Goal: Information Seeking & Learning: Check status

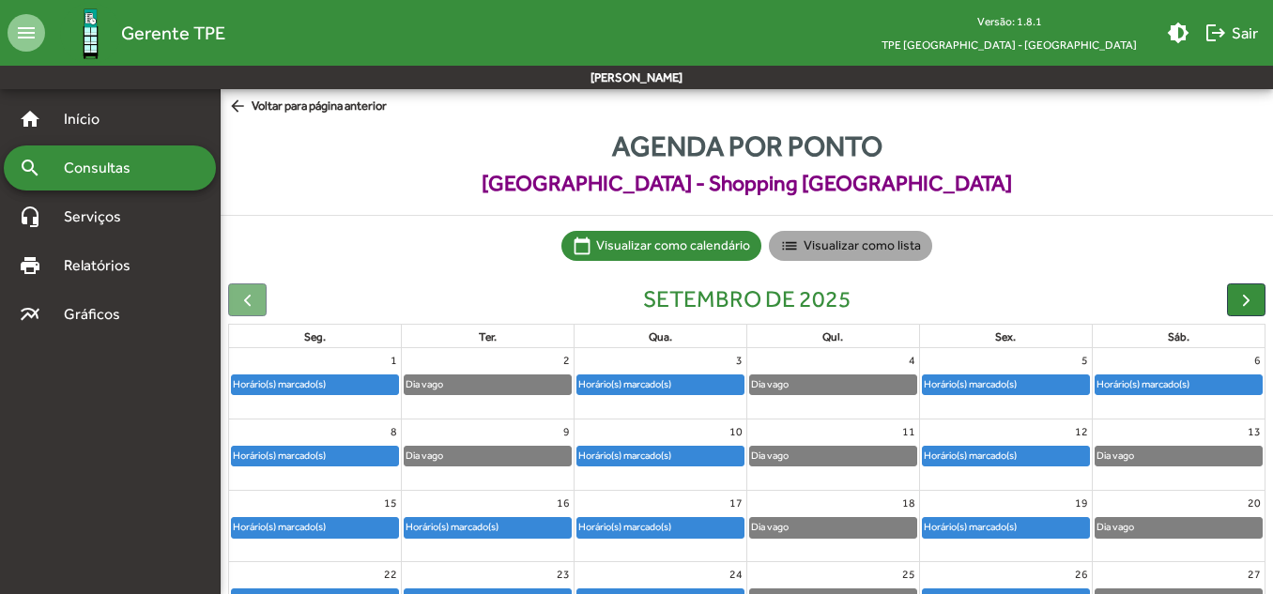
click at [882, 252] on mat-chip "list Visualizar como lista" at bounding box center [850, 246] width 163 height 30
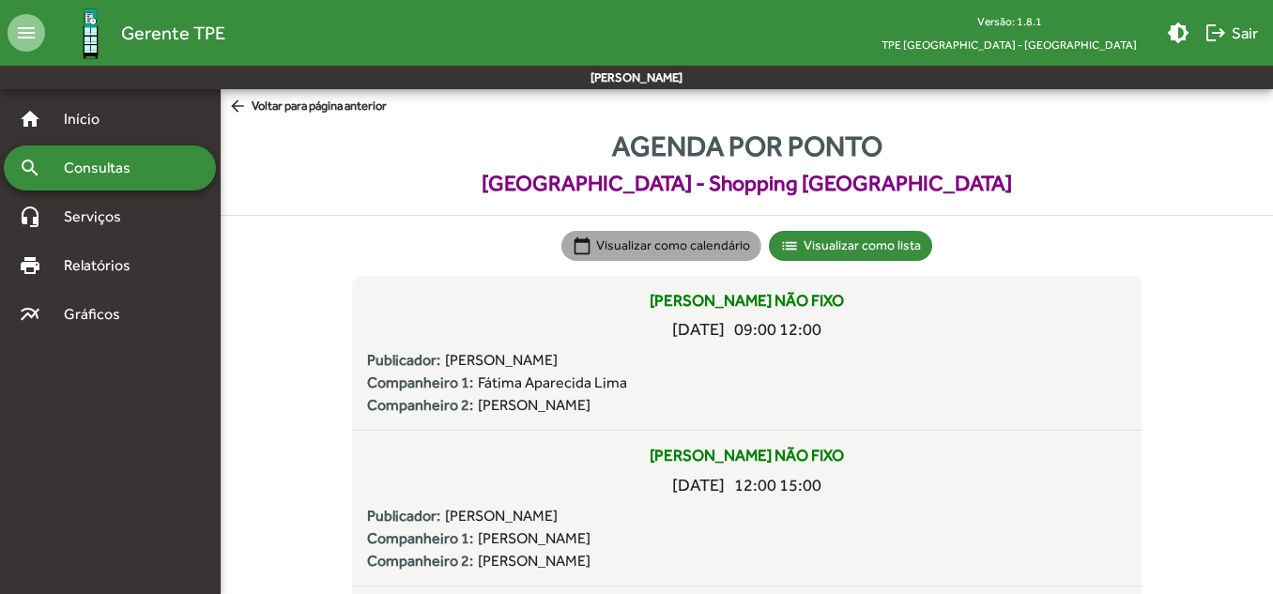
click at [640, 251] on mat-chip "calendar_today Visualizar como calendário" at bounding box center [661, 246] width 200 height 30
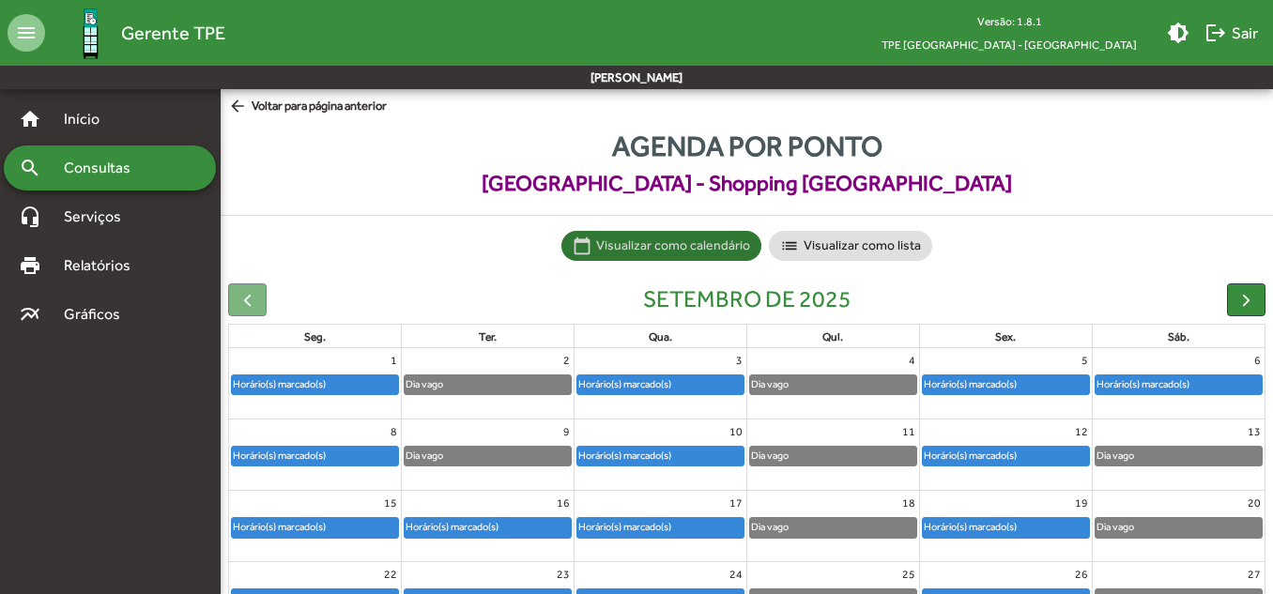
scroll to position [183, 0]
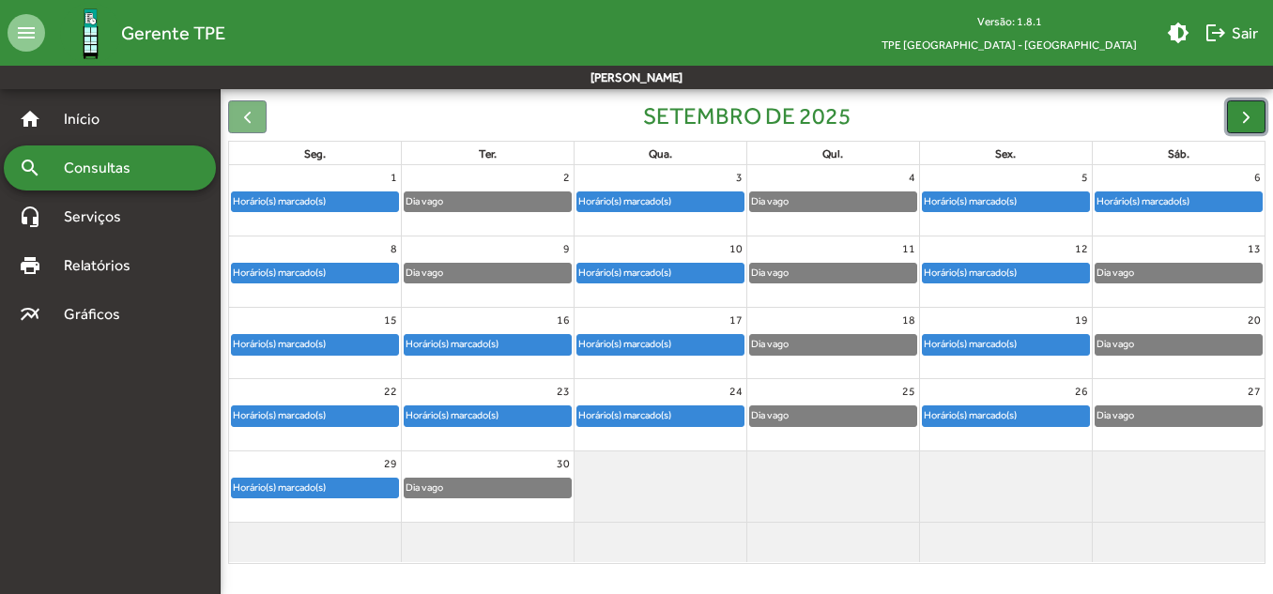
click at [1240, 117] on span "button" at bounding box center [1246, 117] width 20 height 20
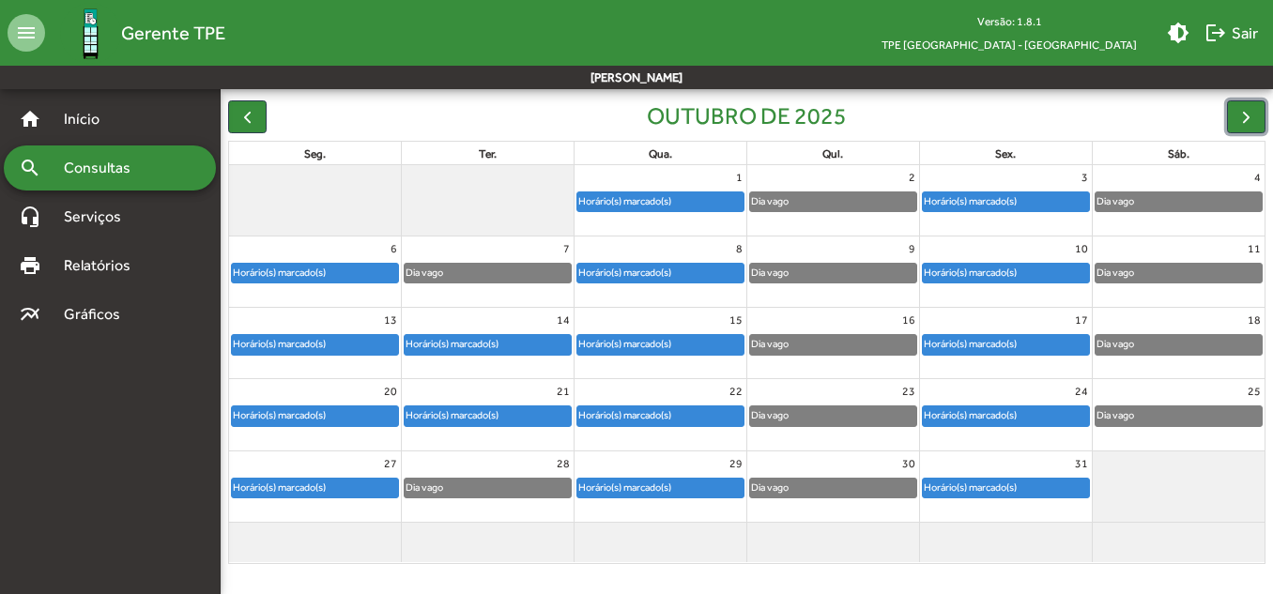
click at [620, 492] on div "Horário(s) marcado(s)" at bounding box center [624, 488] width 95 height 18
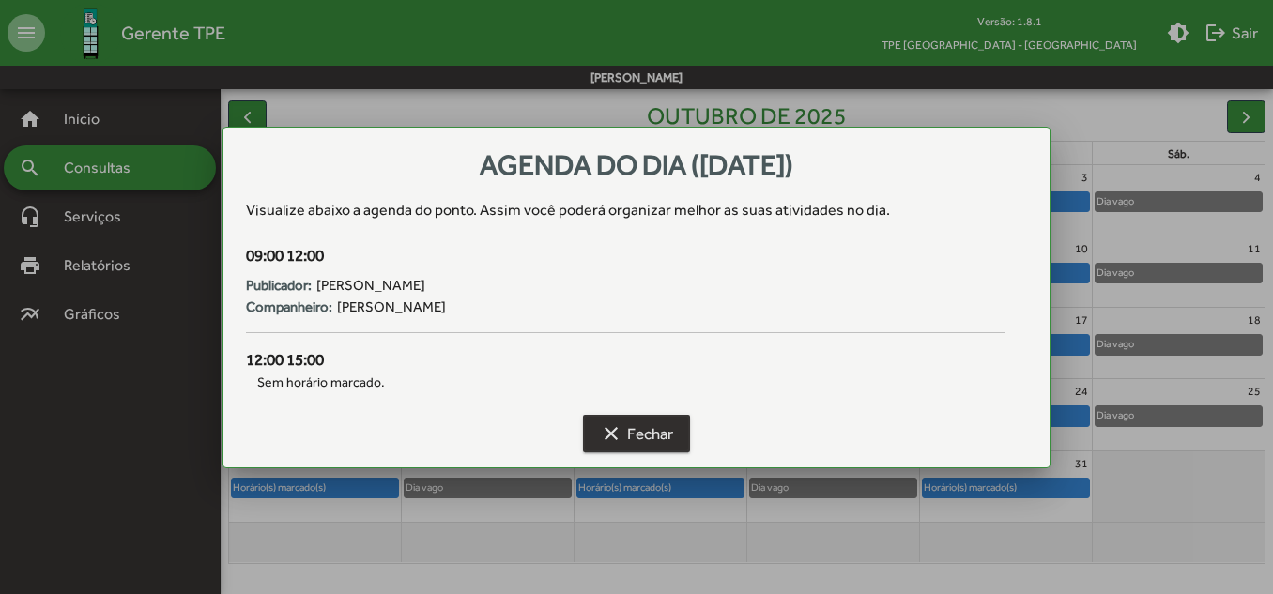
click at [617, 436] on mat-icon "clear" at bounding box center [611, 433] width 23 height 23
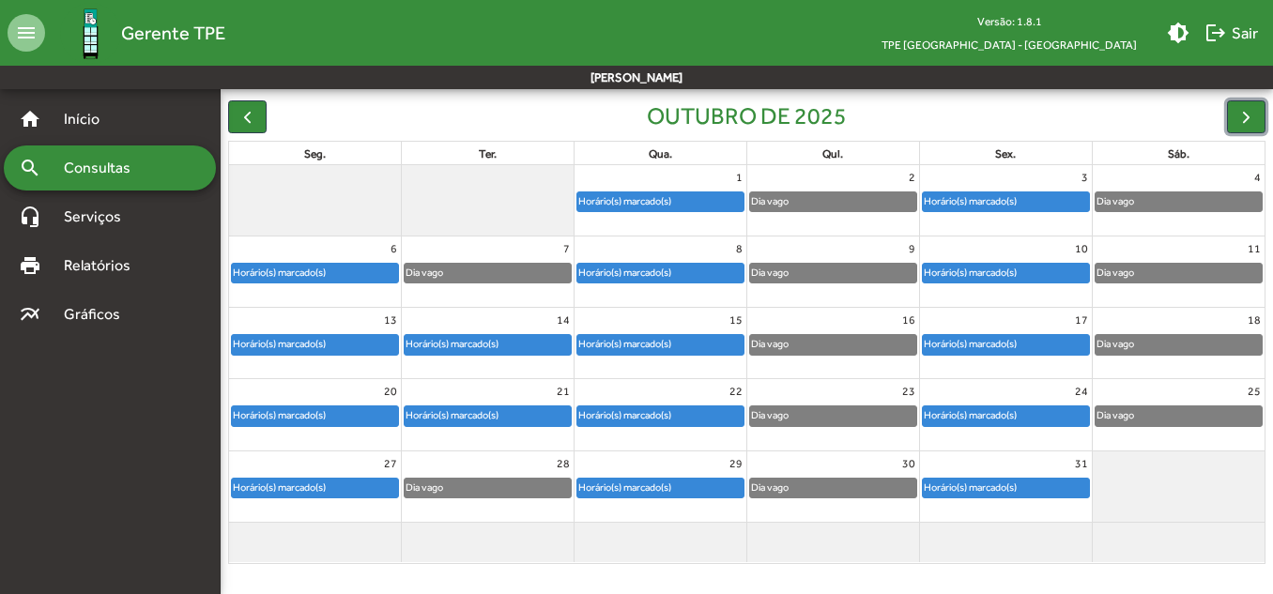
click at [978, 477] on div "Horário(s) marcado(s)" at bounding box center [1006, 488] width 172 height 22
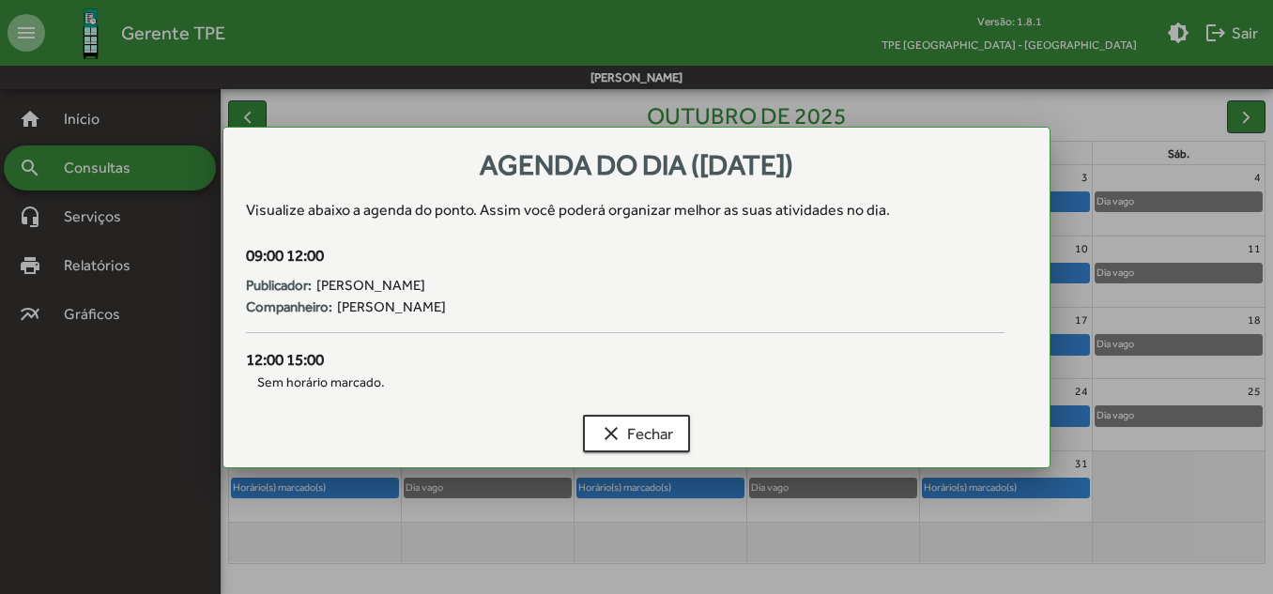
scroll to position [0, 0]
click at [618, 435] on mat-icon "clear" at bounding box center [611, 433] width 23 height 23
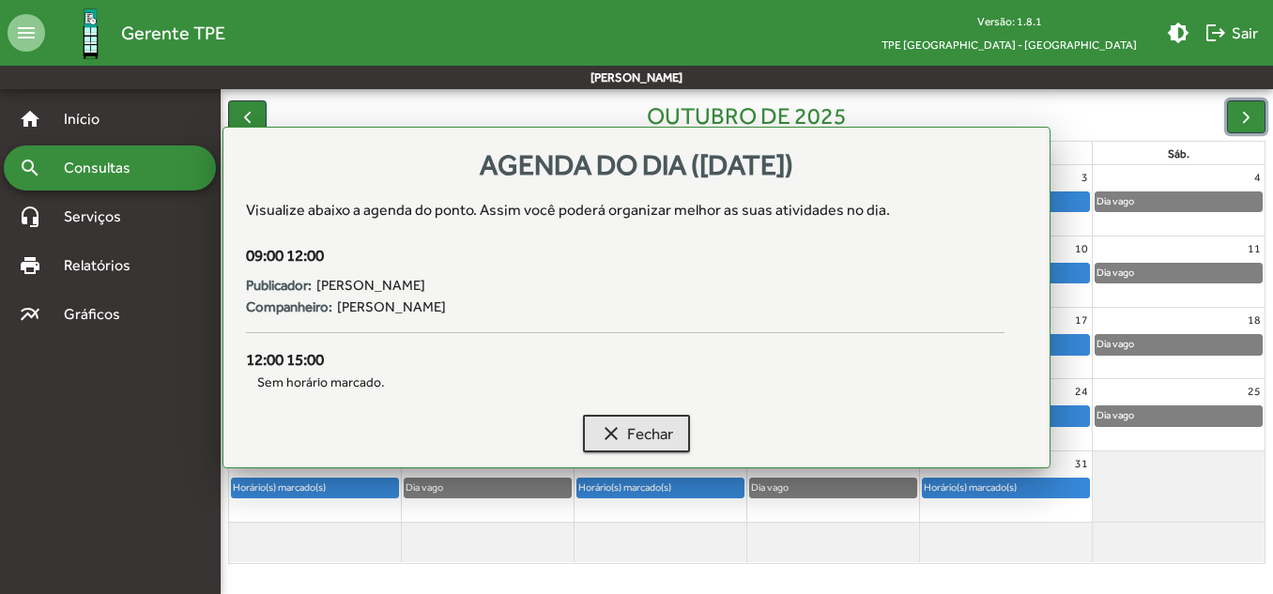
scroll to position [183, 0]
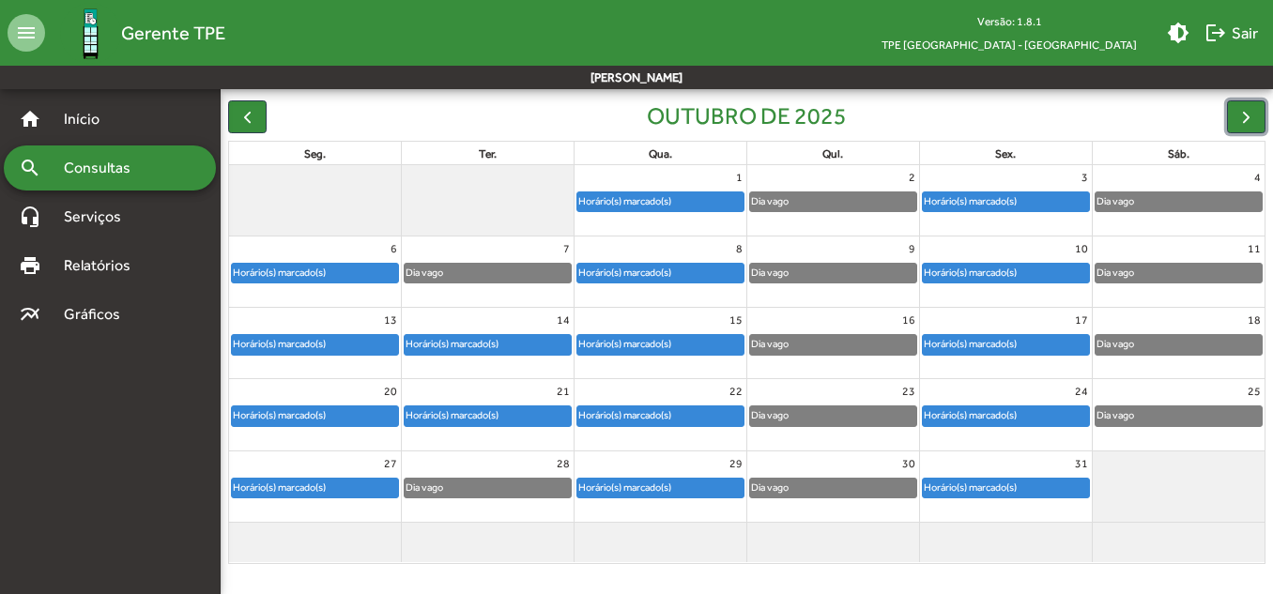
click at [655, 201] on div "Horário(s) marcado(s)" at bounding box center [624, 201] width 95 height 18
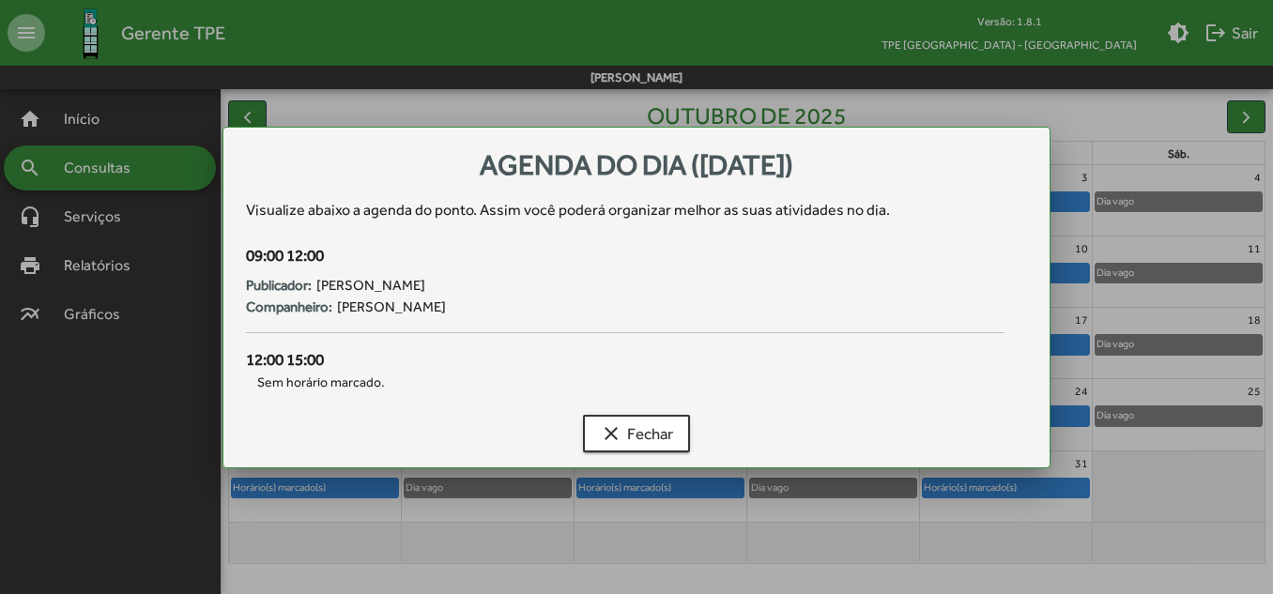
scroll to position [0, 0]
drag, startPoint x: 624, startPoint y: 428, endPoint x: 639, endPoint y: 403, distance: 29.5
click at [626, 428] on span "clear Fechar" at bounding box center [636, 434] width 73 height 34
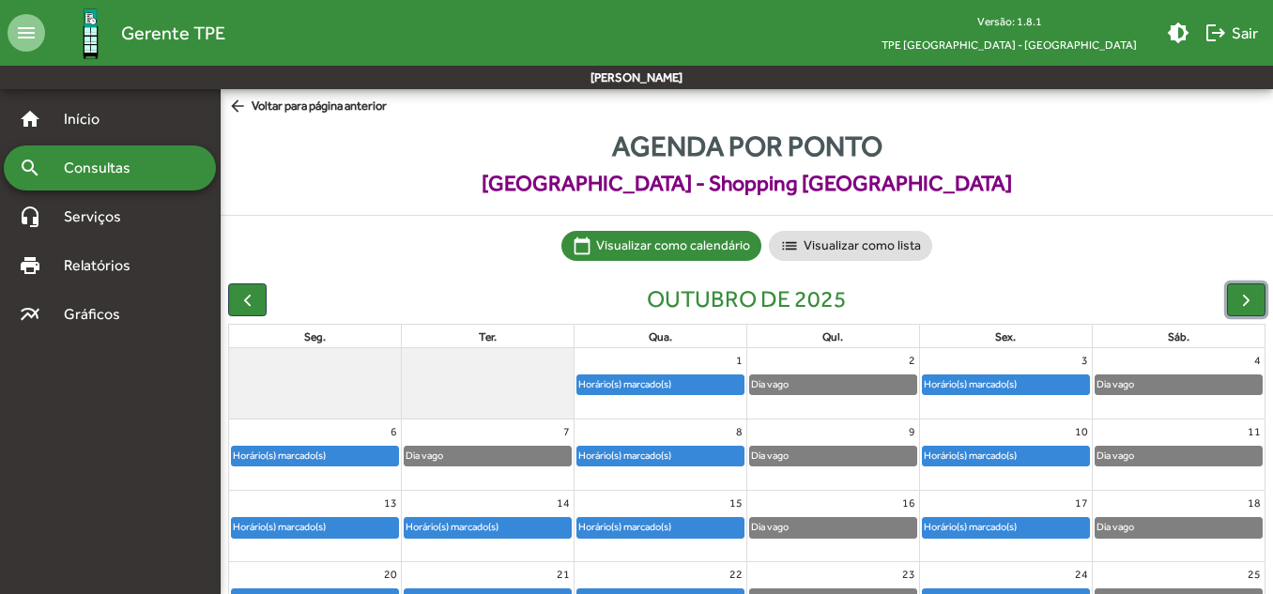
scroll to position [183, 0]
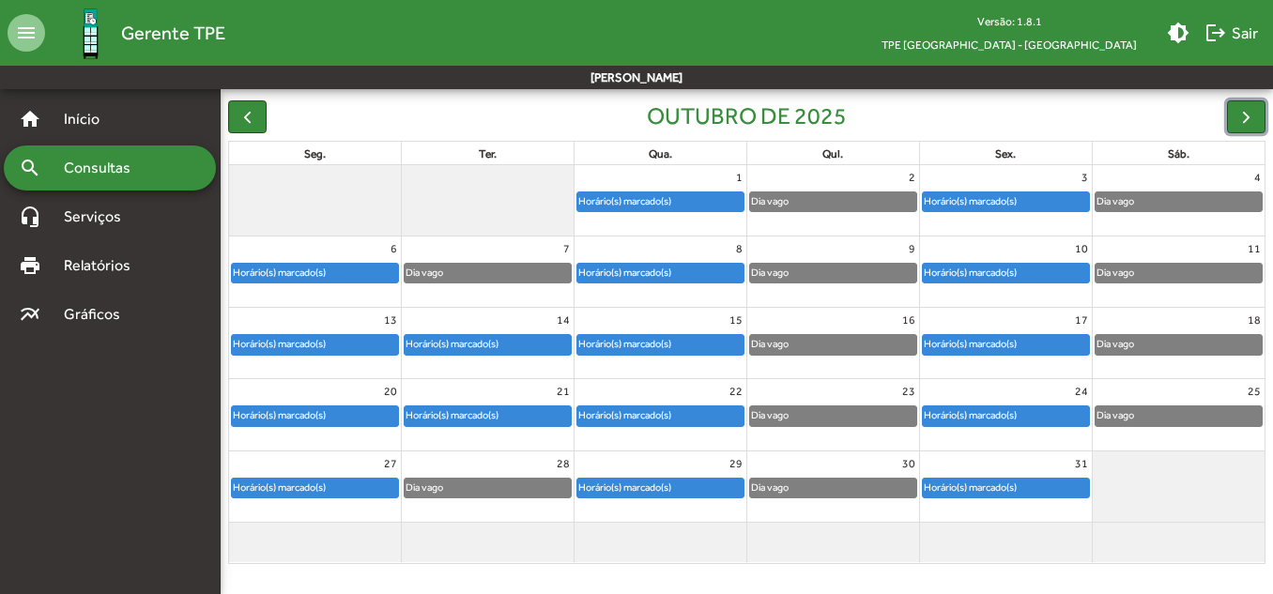
click at [939, 189] on div "3" at bounding box center [1006, 177] width 172 height 24
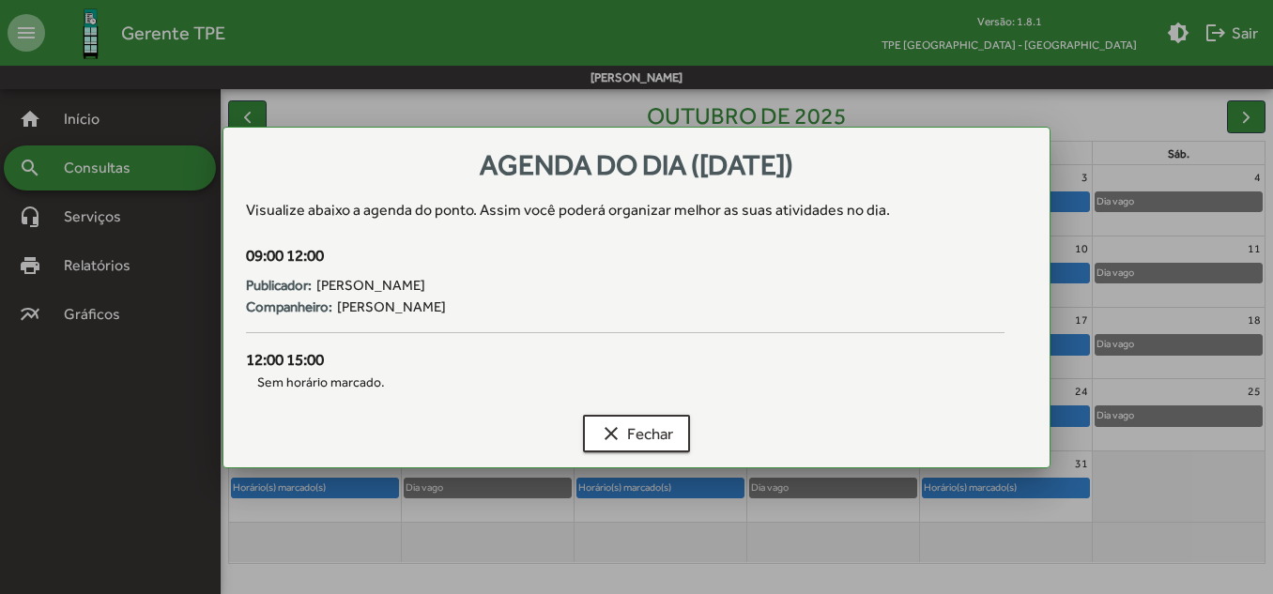
scroll to position [0, 0]
click at [633, 444] on span "clear Fechar" at bounding box center [636, 434] width 73 height 34
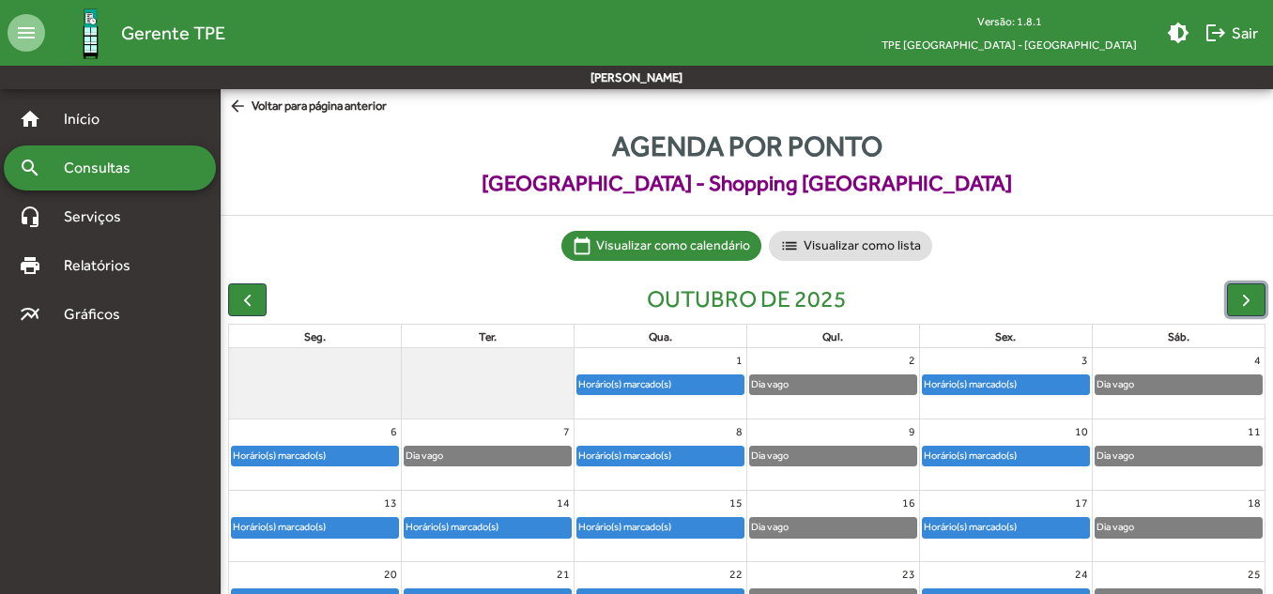
scroll to position [183, 0]
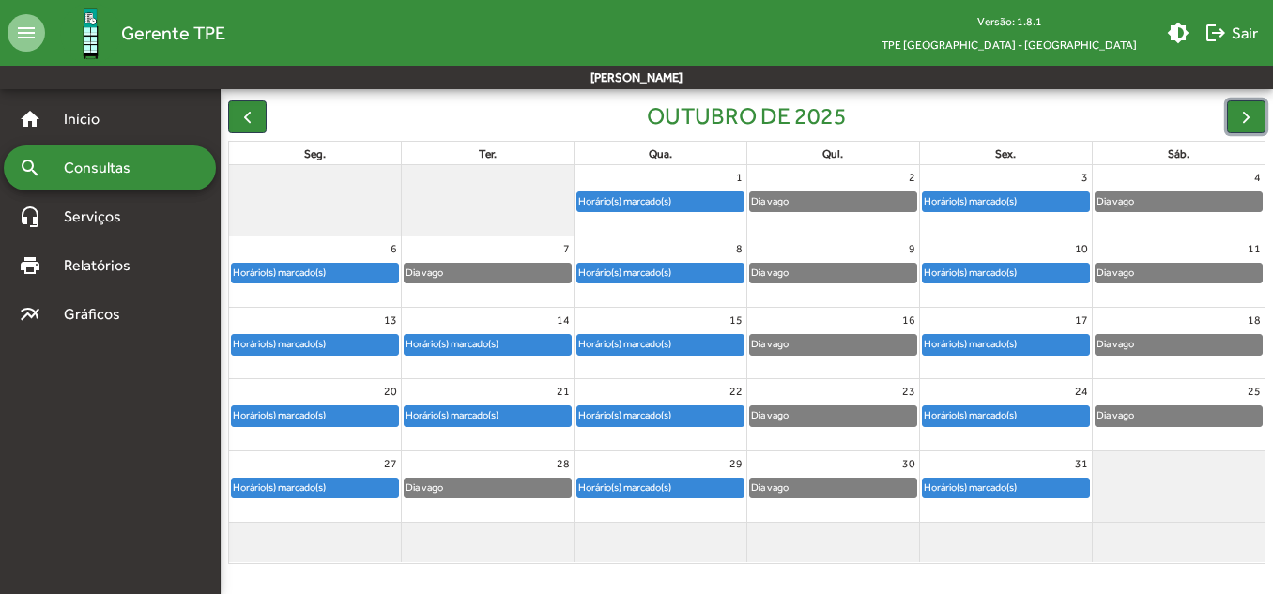
click at [1159, 200] on div "Dia vago" at bounding box center [1178, 201] width 166 height 19
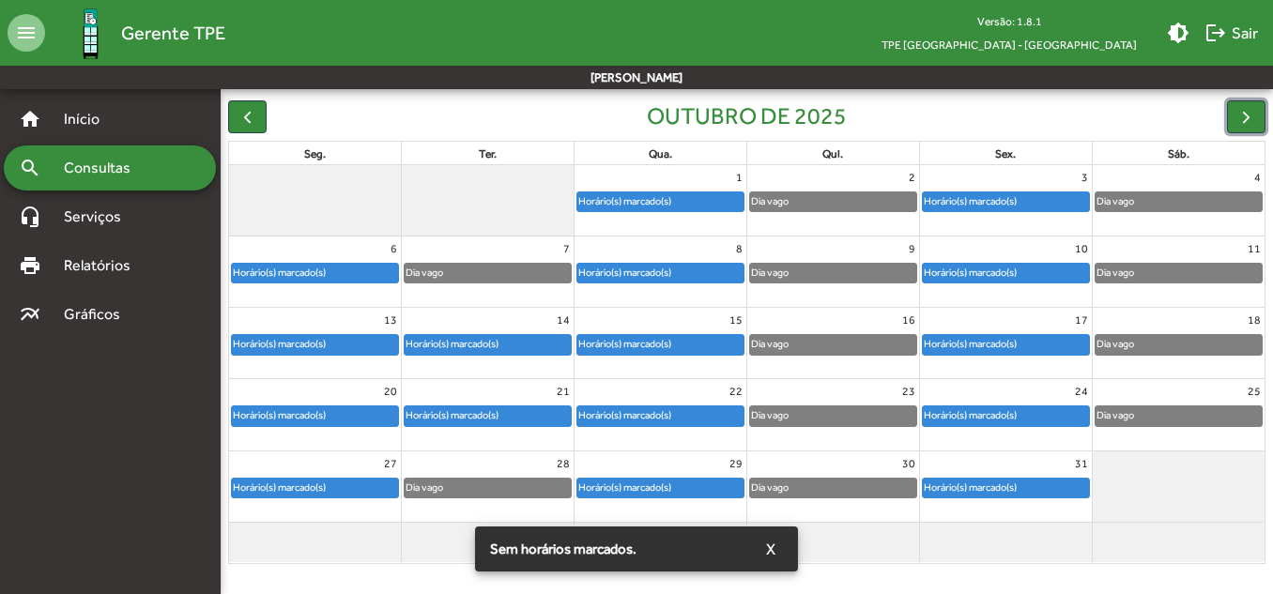
click at [863, 211] on div "Dia vago" at bounding box center [833, 201] width 166 height 19
click at [144, 446] on mat-nav-list "home Início search Consultas headset_mic Serviços print Relatórios multiline_ch…" at bounding box center [110, 325] width 220 height 472
